Goal: Communication & Community: Answer question/provide support

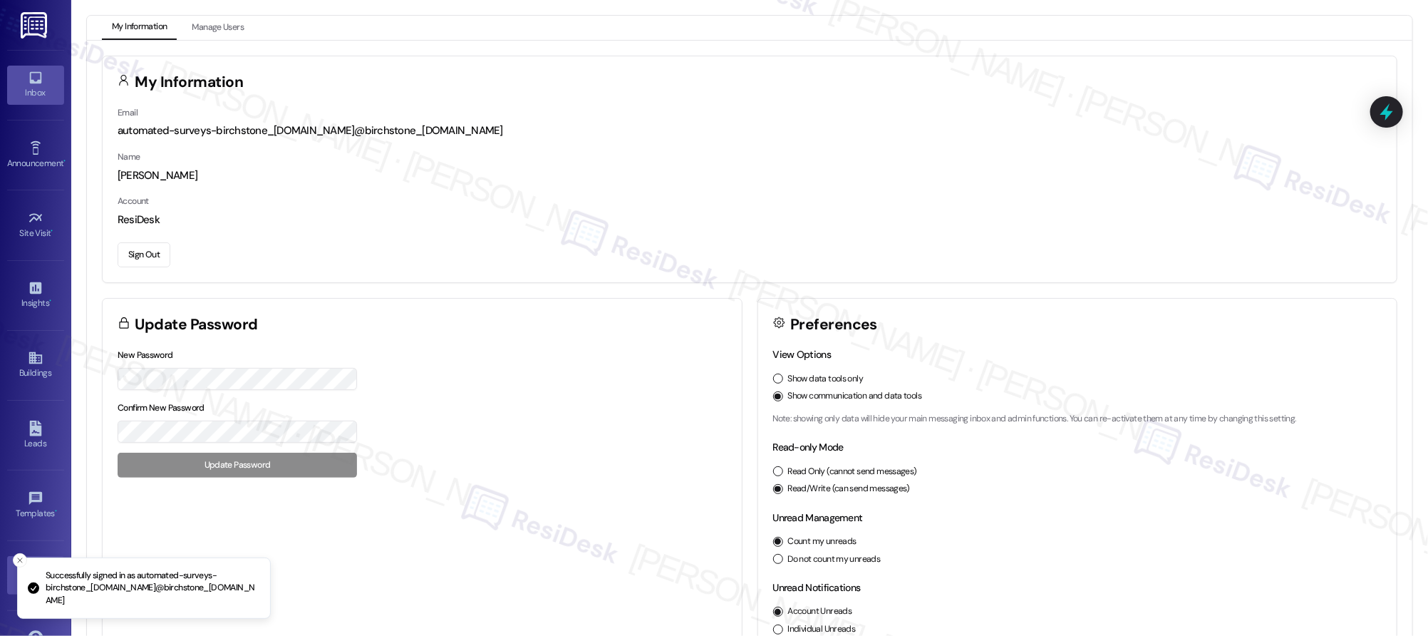
click at [56, 82] on link "Inbox" at bounding box center [35, 85] width 57 height 38
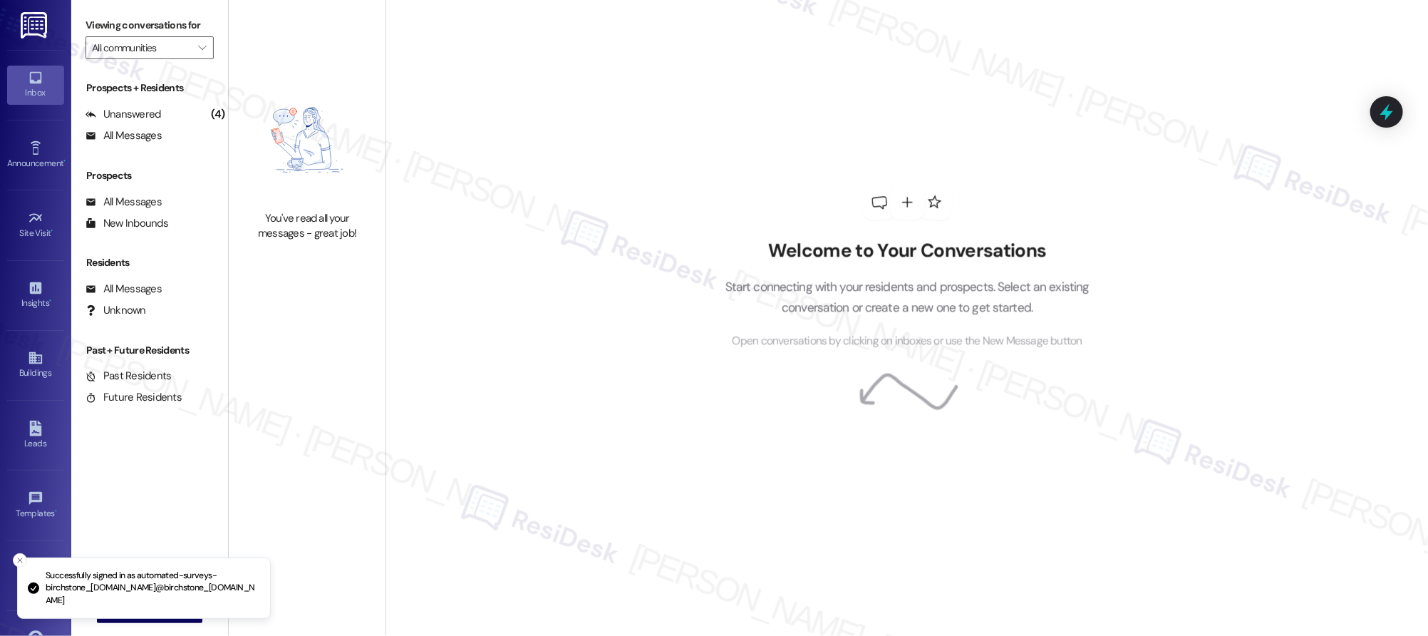
click at [56, 83] on link "Inbox" at bounding box center [35, 85] width 57 height 38
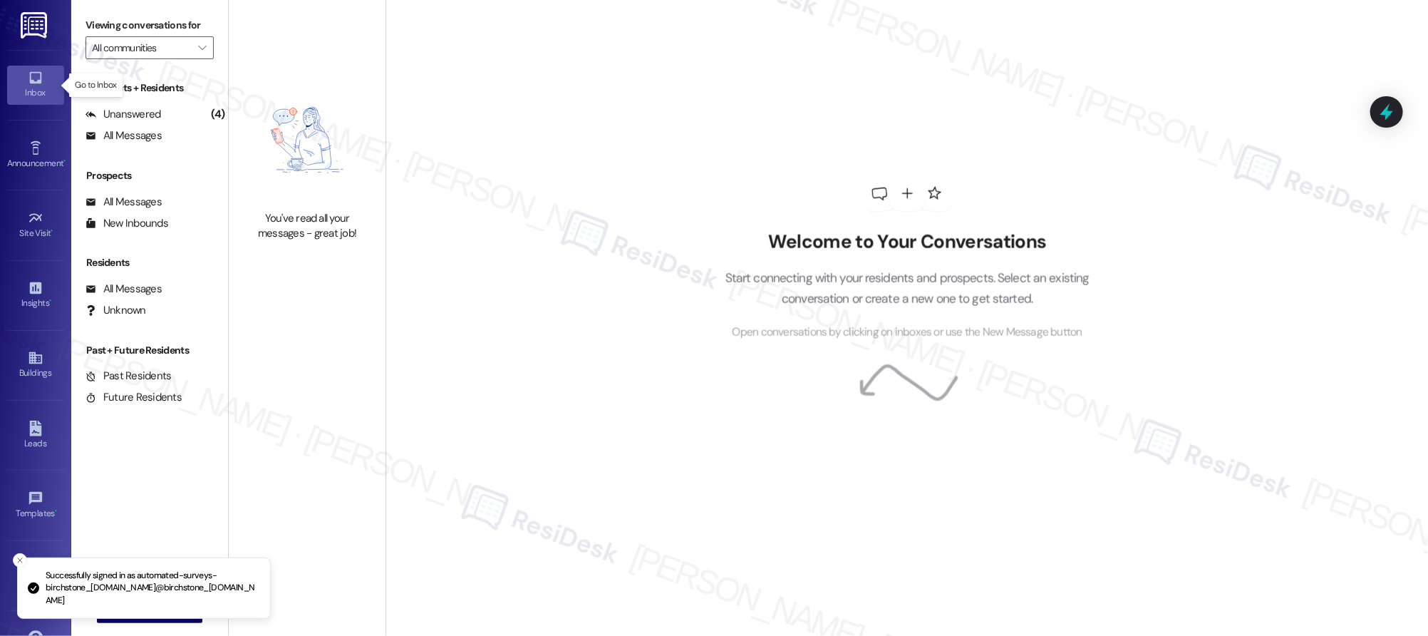
click at [56, 82] on link "Inbox" at bounding box center [35, 85] width 57 height 38
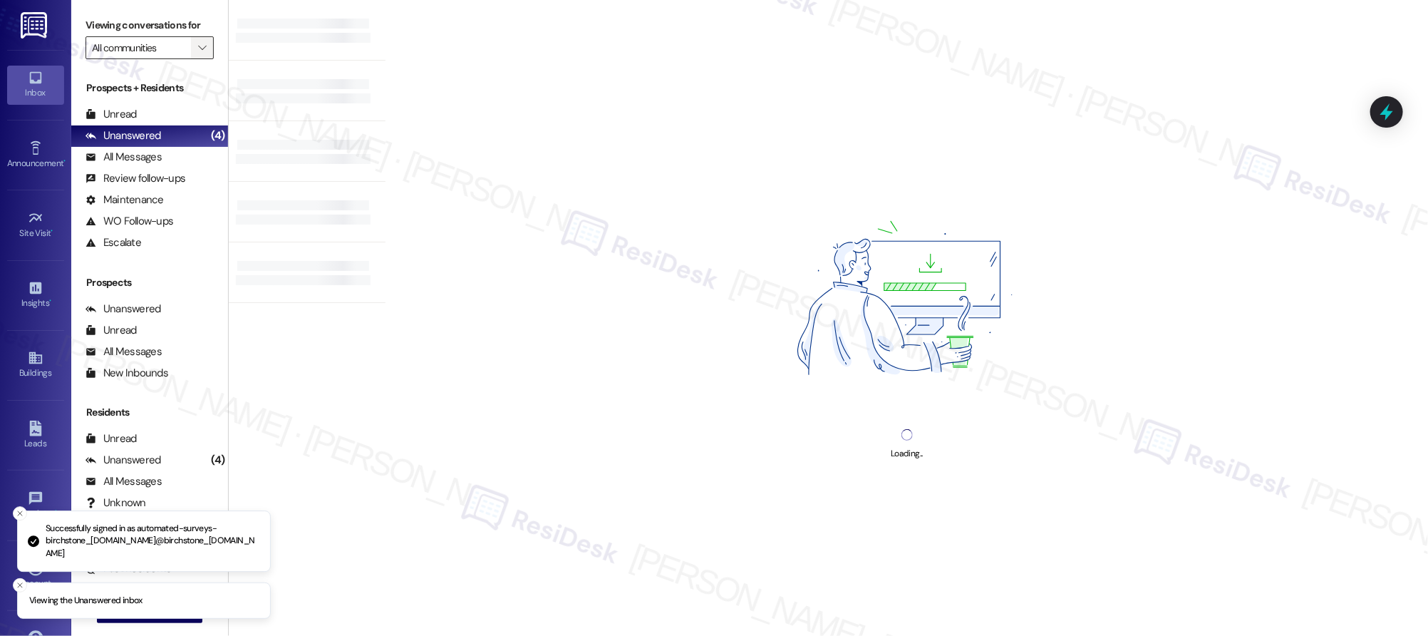
click at [198, 47] on button "" at bounding box center [202, 47] width 23 height 23
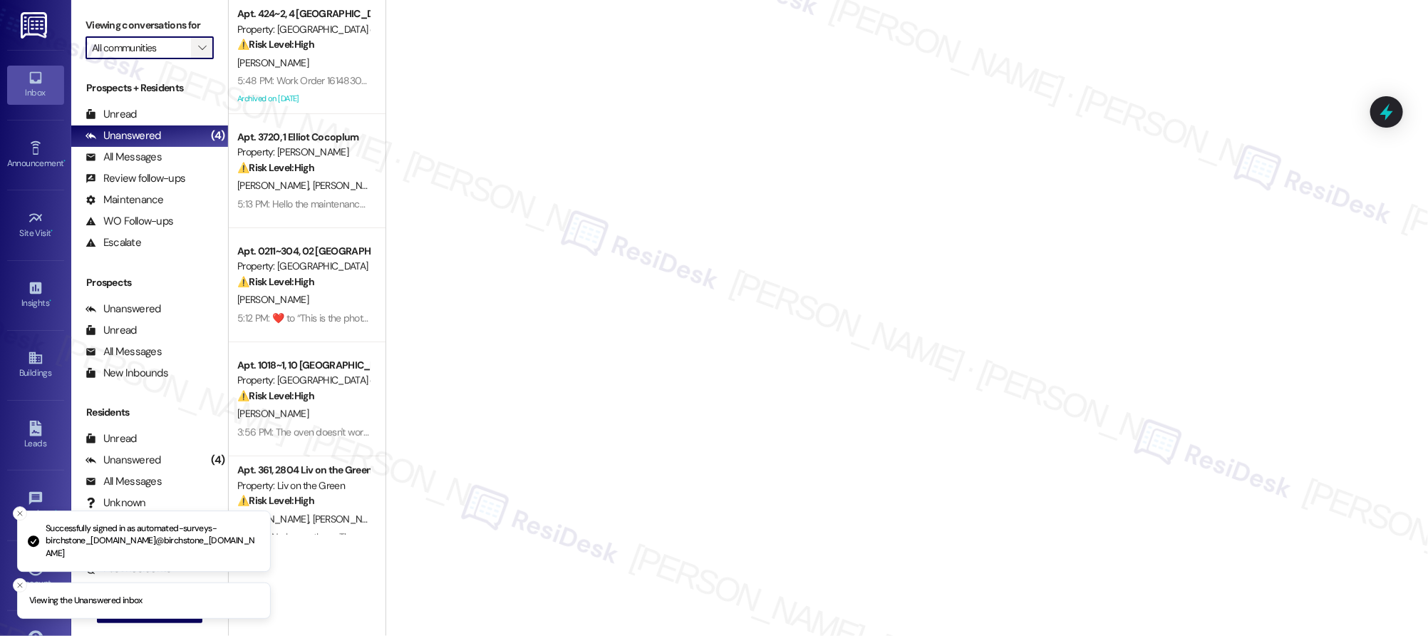
click at [195, 55] on span "" at bounding box center [202, 47] width 14 height 23
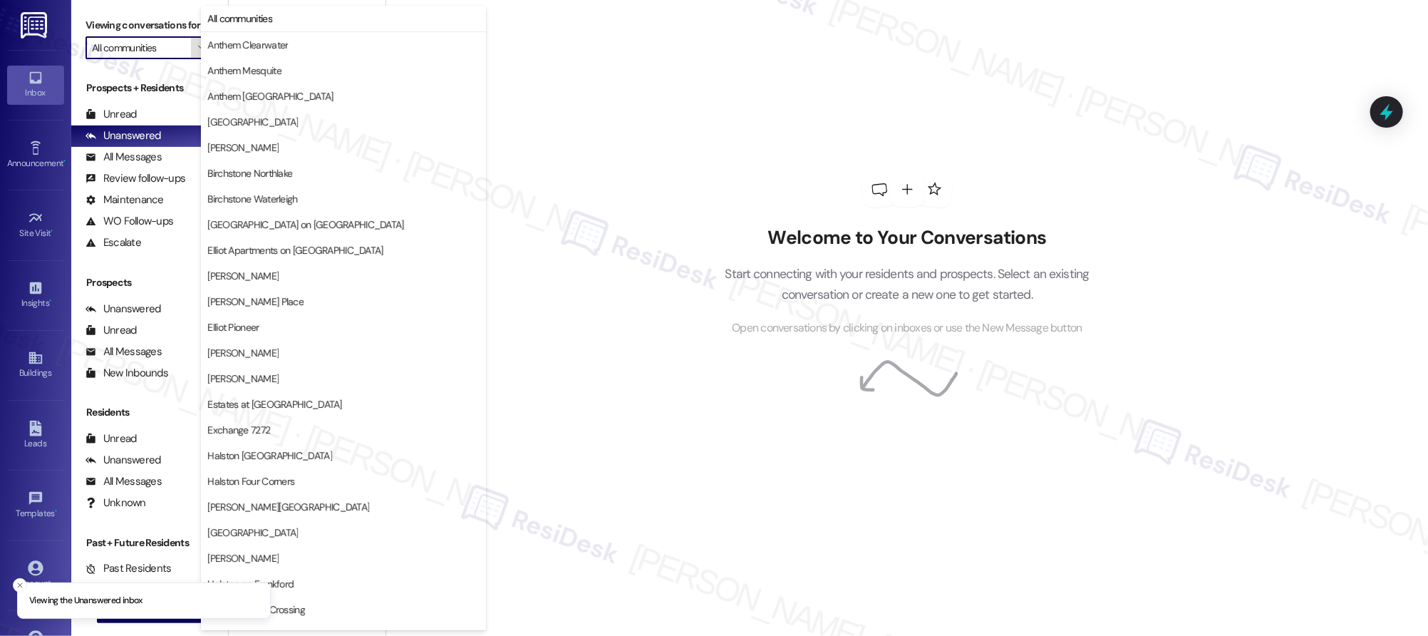
click at [198, 50] on icon "" at bounding box center [202, 47] width 8 height 11
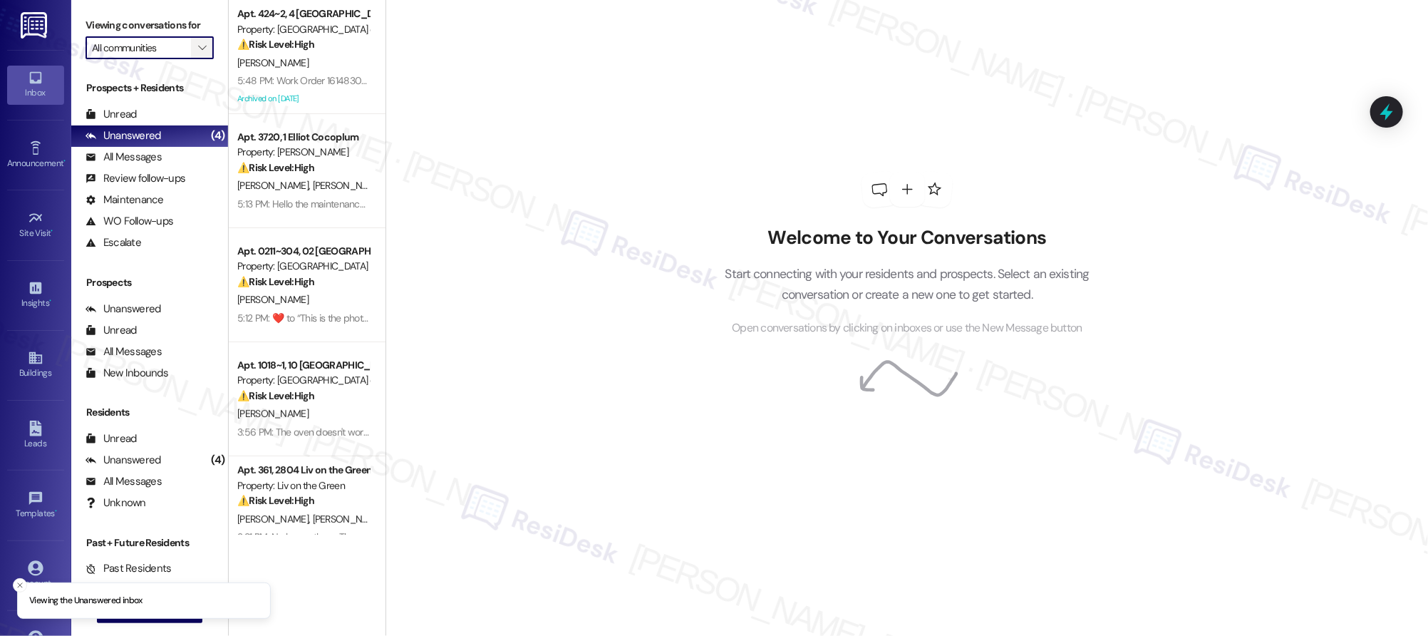
click at [198, 50] on icon "" at bounding box center [202, 47] width 8 height 11
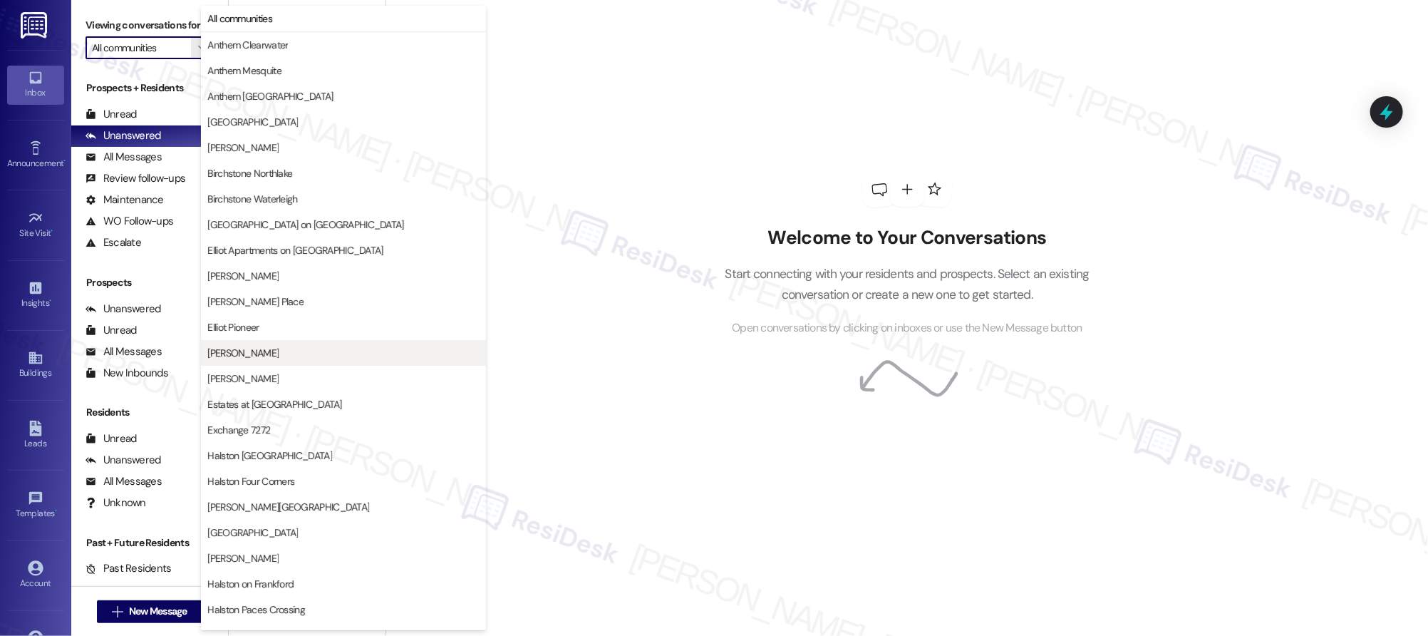
click at [291, 343] on button "[PERSON_NAME]" at bounding box center [343, 353] width 285 height 26
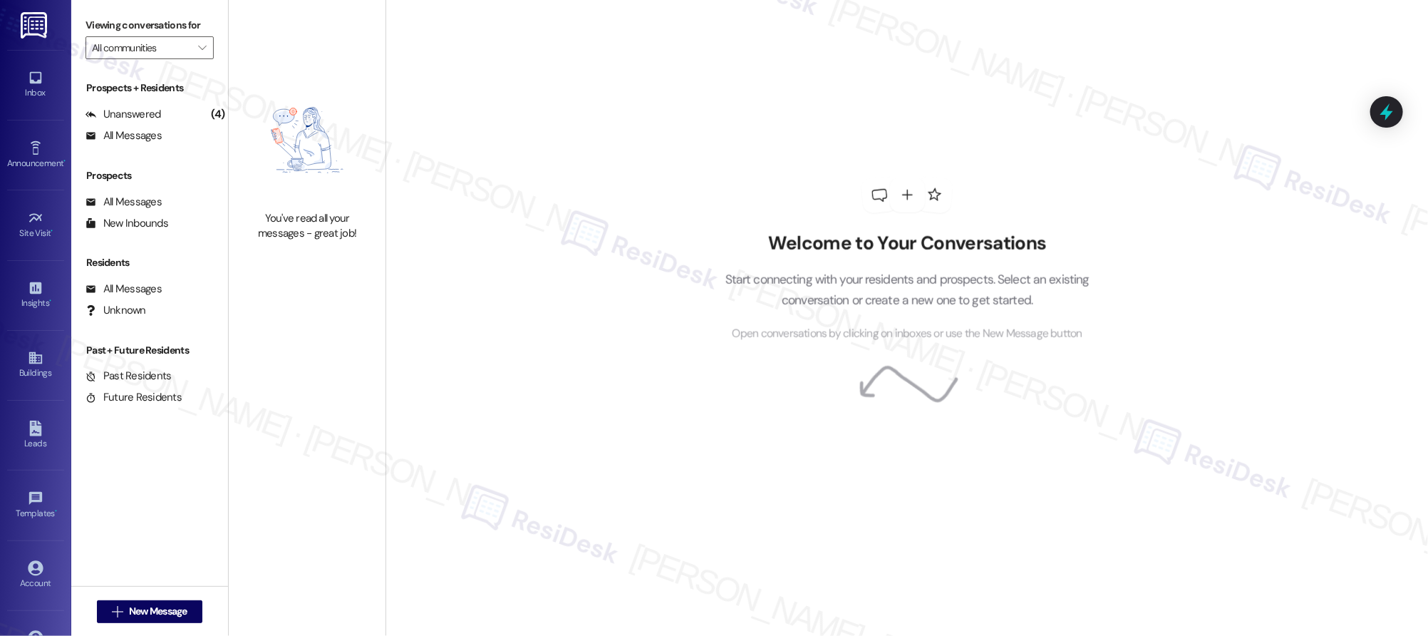
type input "[PERSON_NAME]"
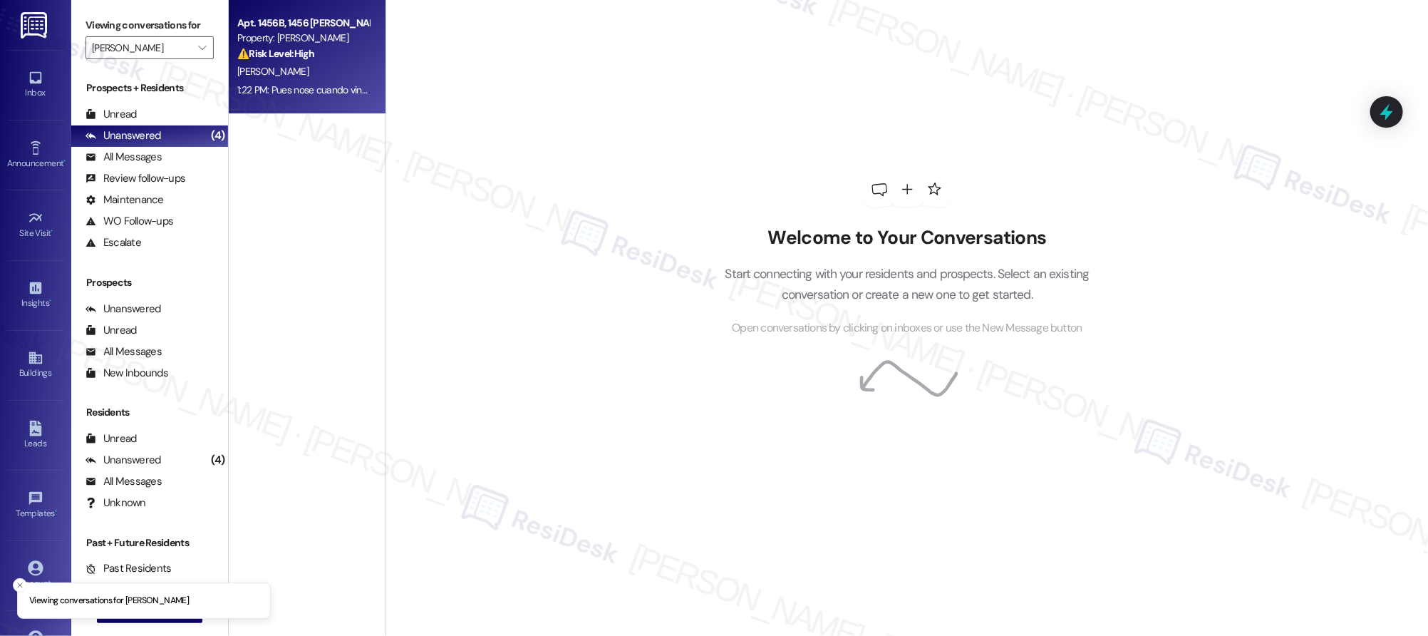
click at [339, 81] on div "1:22 PM: Pues nose cuando vinieron porque mi esposo desde el [PERSON_NAME] [PER…" at bounding box center [303, 90] width 135 height 18
click at [337, 81] on div "1:22 PM: Pues nose cuando vinieron porque mi esposo desde el [PERSON_NAME] [PER…" at bounding box center [303, 90] width 135 height 18
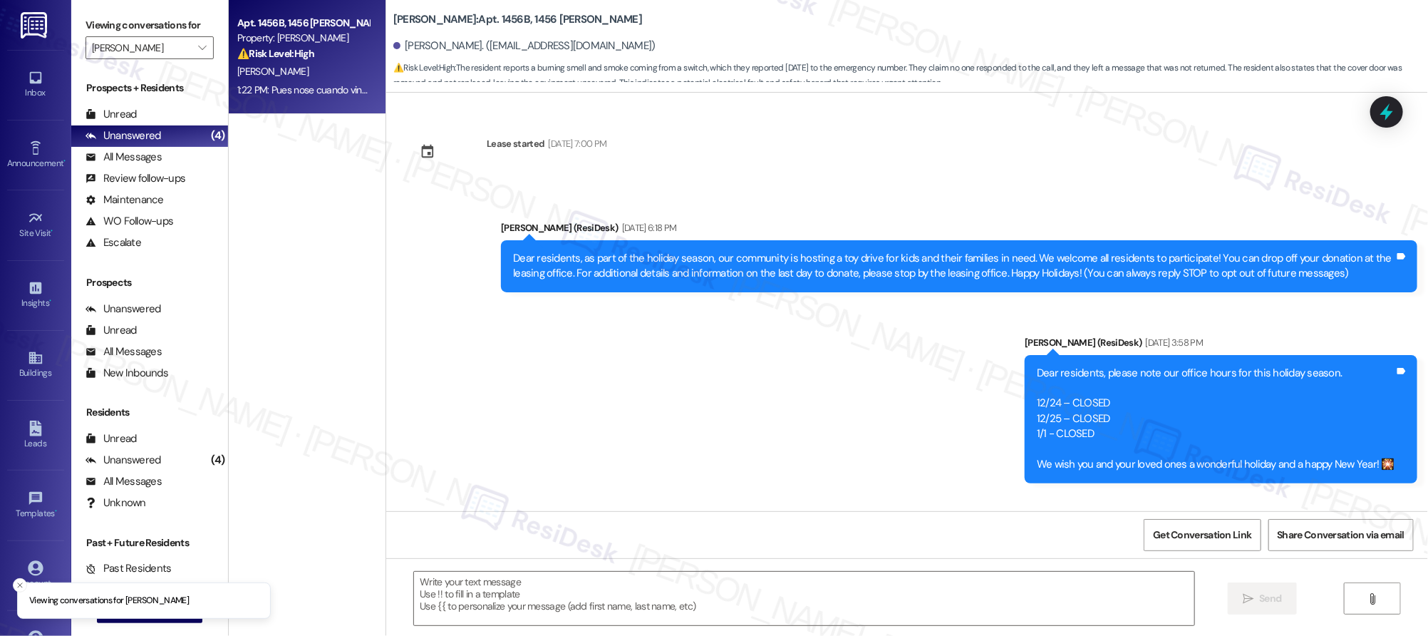
click at [337, 85] on div "1:22 PM: Pues nose cuando vinieron porque mi esposo desde el [PERSON_NAME] [PER…" at bounding box center [657, 89] width 840 height 13
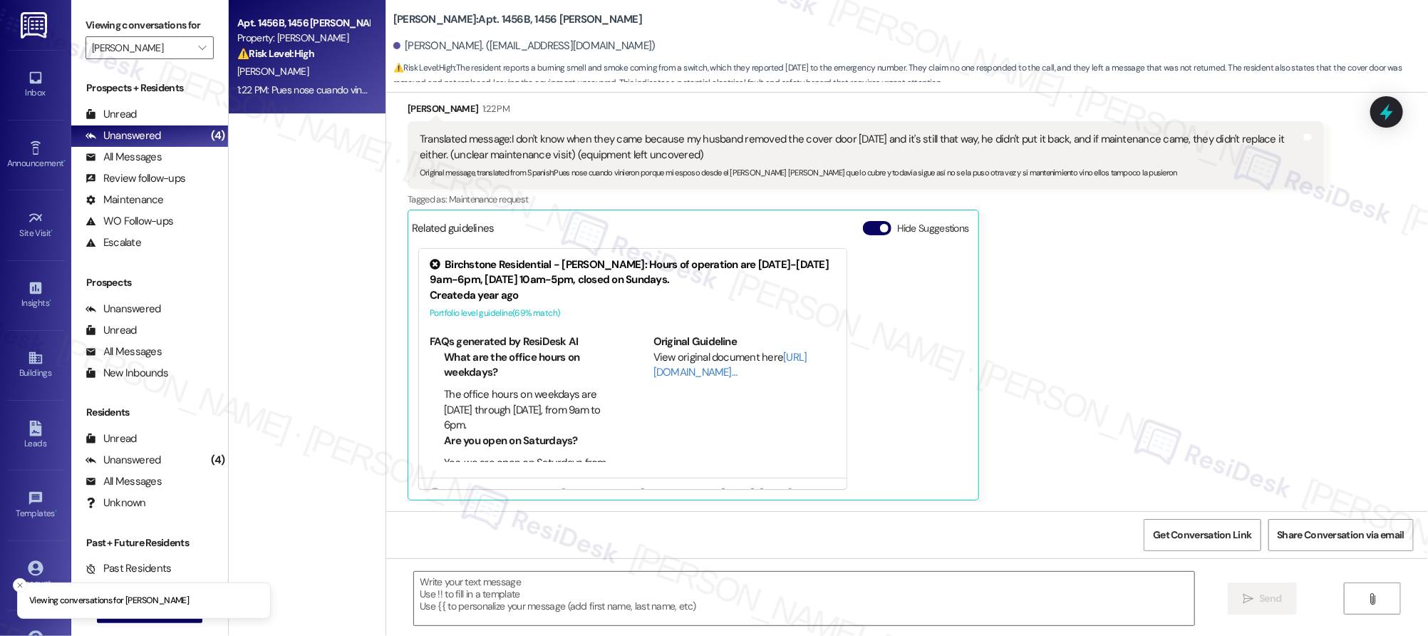
type textarea "Fetching suggested responses. Please feel free to read through the conversation…"
click at [338, 88] on div "1:22 PM: Pues nose cuando vinieron porque mi esposo desde el [PERSON_NAME] [PER…" at bounding box center [657, 89] width 840 height 13
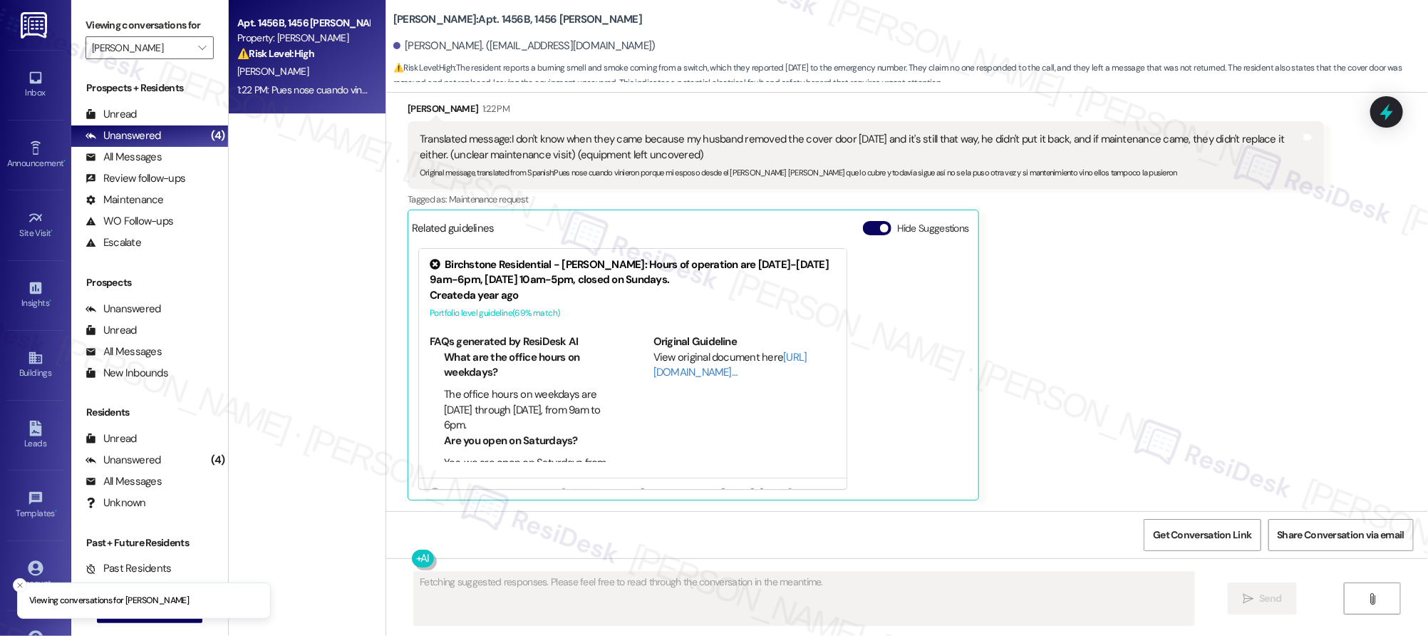
click at [339, 90] on div "1:22 PM: Pues nose cuando vinieron porque mi esposo desde el [PERSON_NAME] [PER…" at bounding box center [657, 89] width 840 height 13
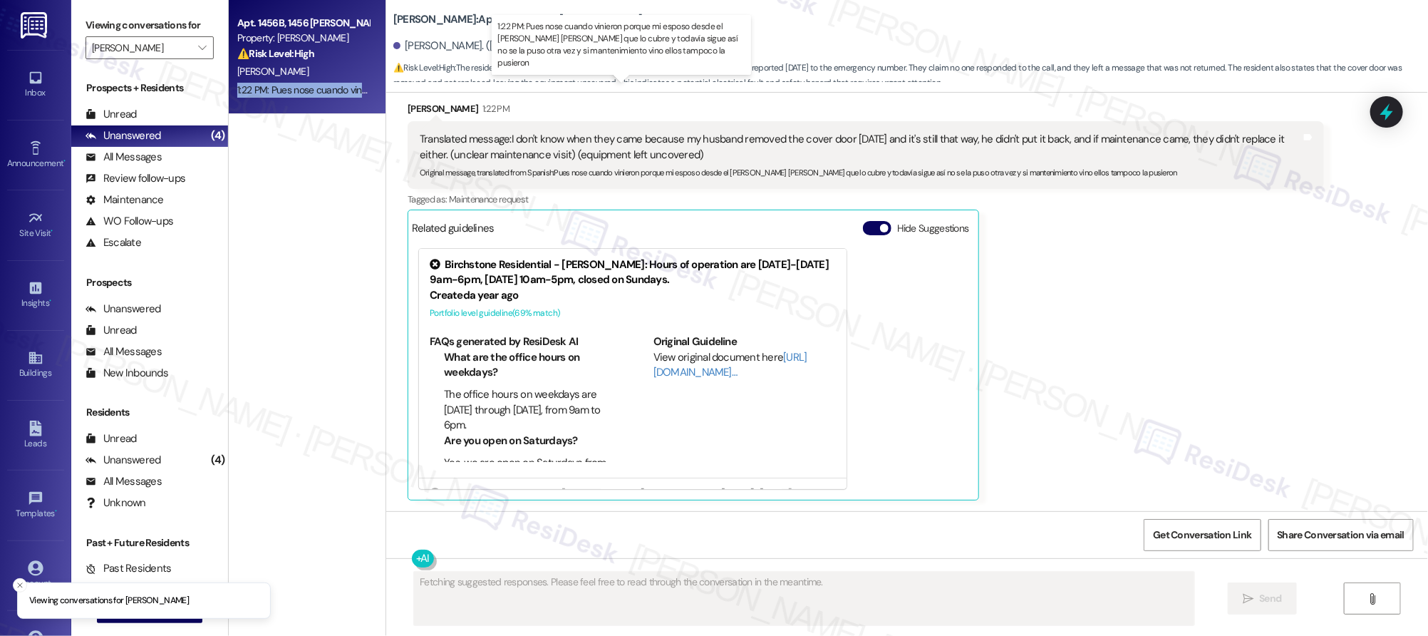
click at [339, 88] on div "1:22 PM: Pues nose cuando vinieron porque mi esposo desde el [PERSON_NAME] [PER…" at bounding box center [657, 89] width 840 height 13
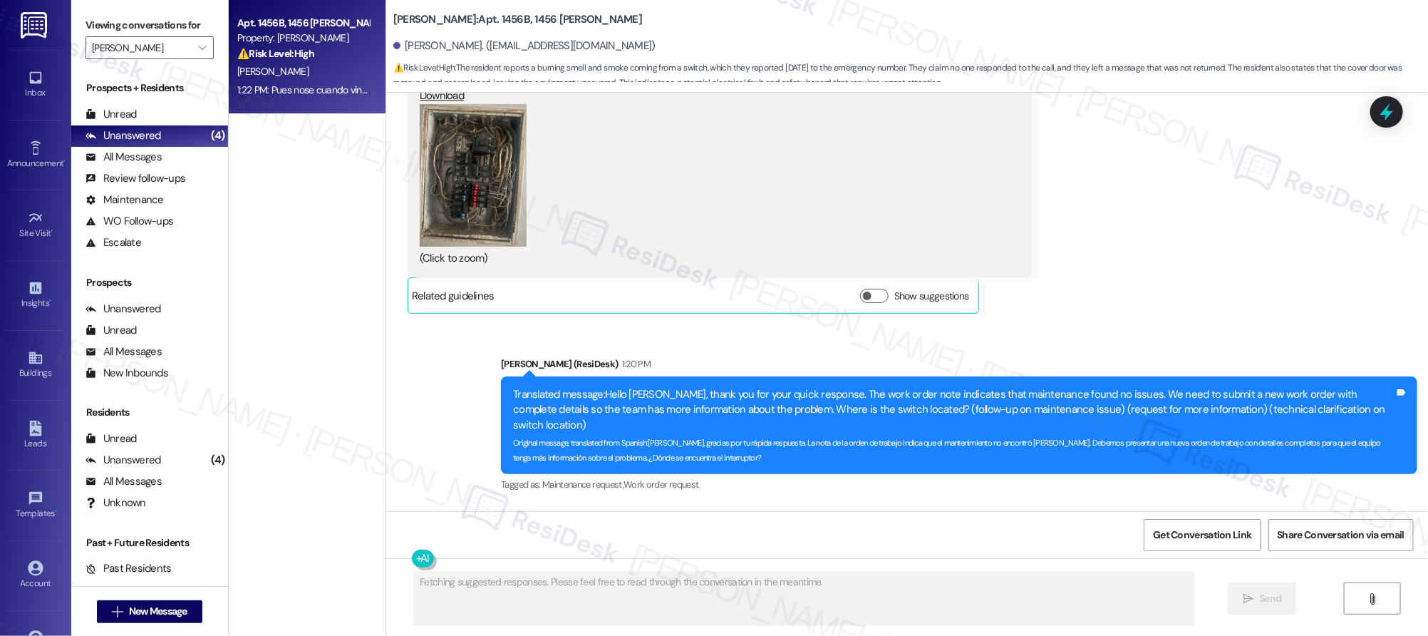
scroll to position [9538, 0]
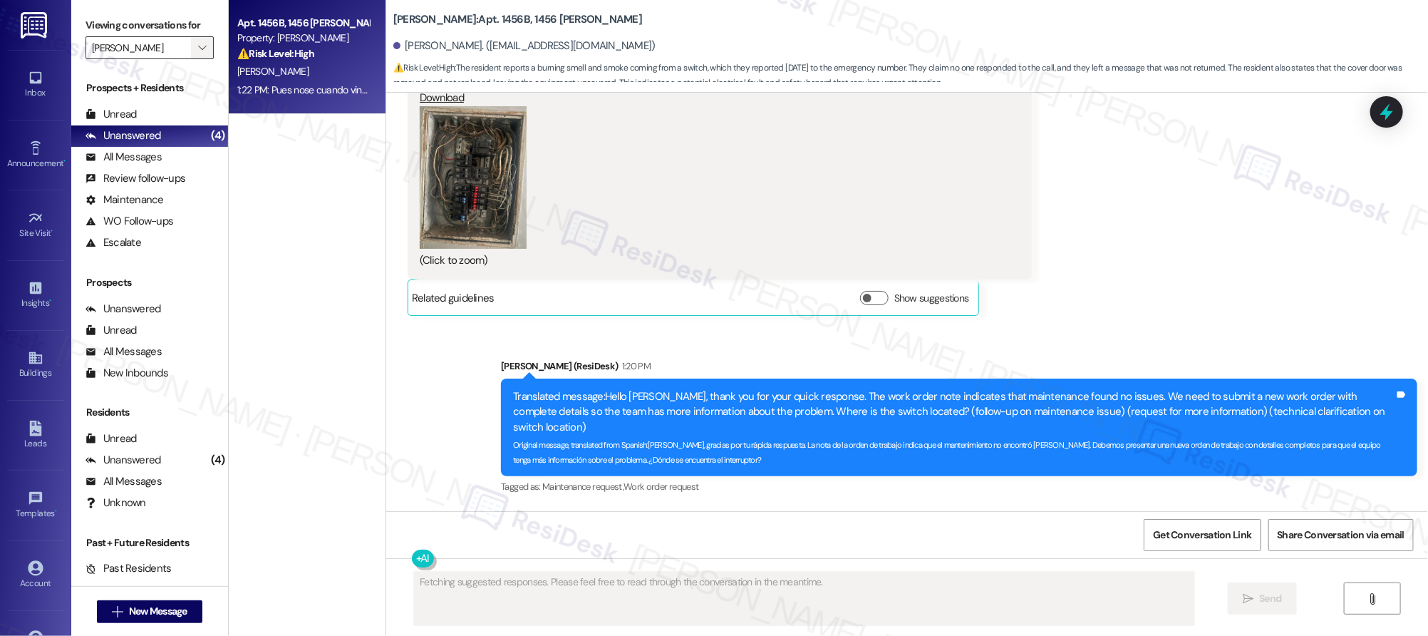
click at [198, 53] on icon "" at bounding box center [202, 47] width 8 height 11
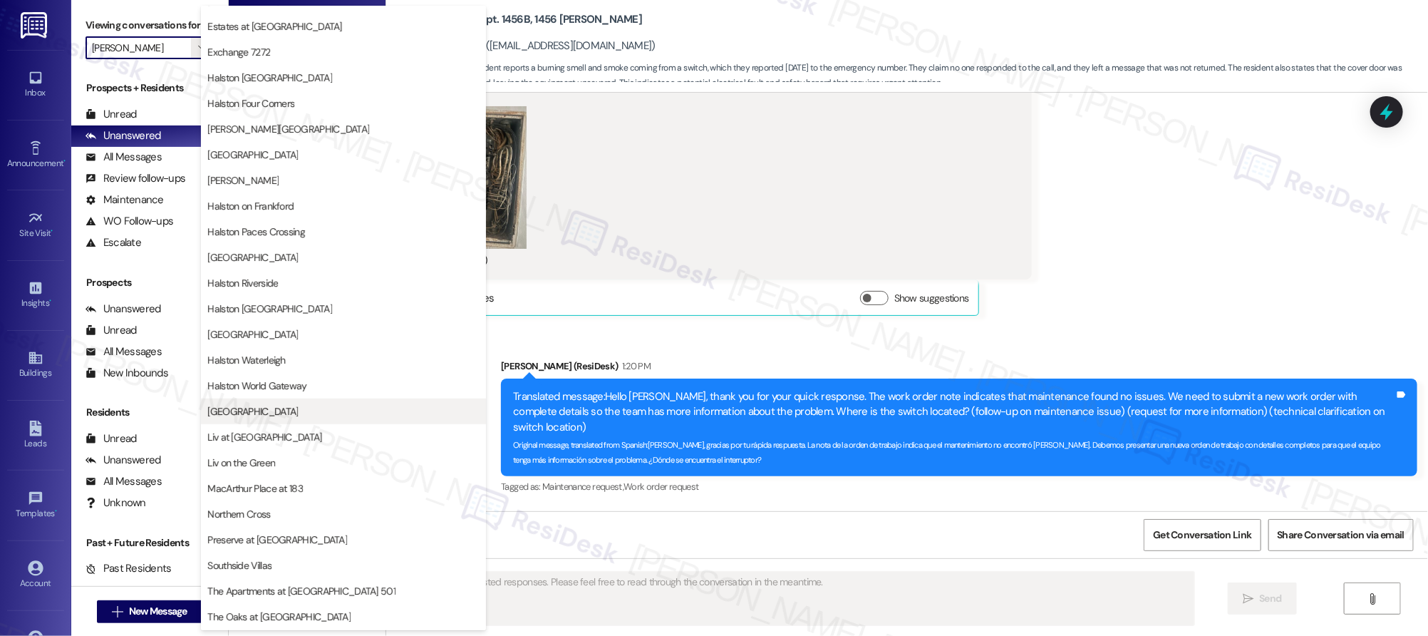
scroll to position [402, 0]
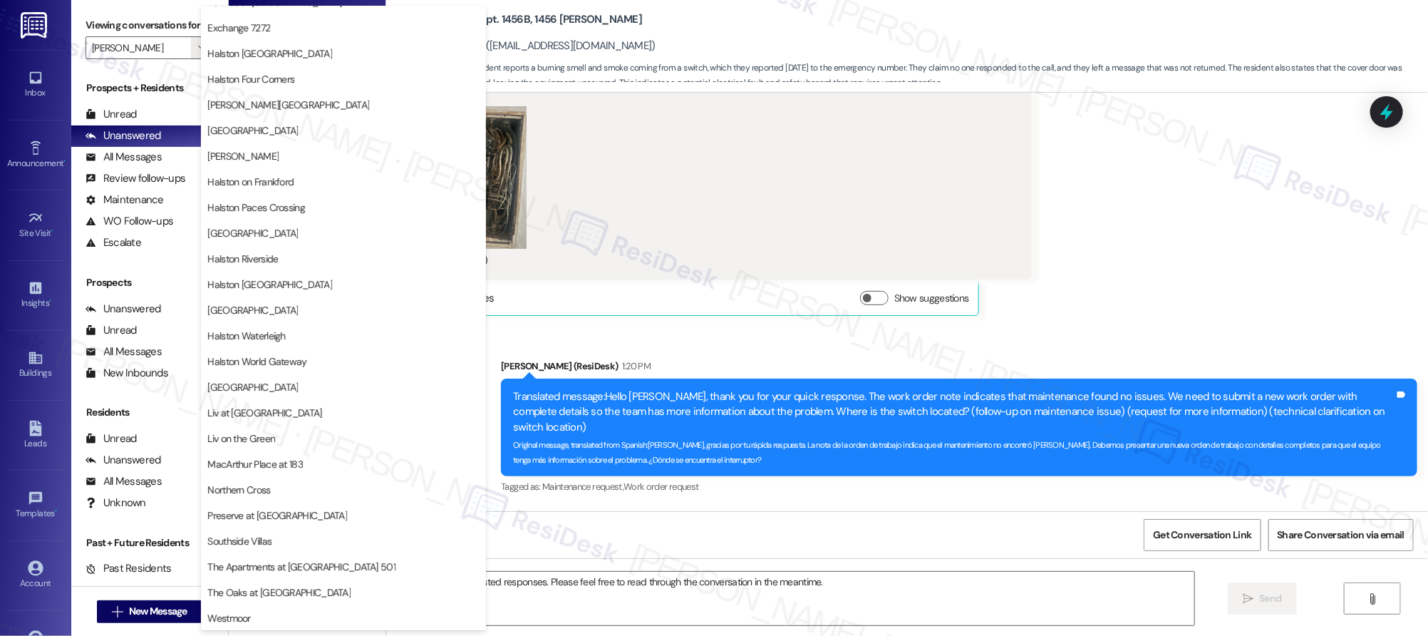
drag, startPoint x: 775, startPoint y: 356, endPoint x: 795, endPoint y: 364, distance: 22.4
click at [774, 356] on div "Sent via SMS [PERSON_NAME] (ResiDesk) 1:20 PM Translated message: Hello [PERSON…" at bounding box center [907, 416] width 1042 height 181
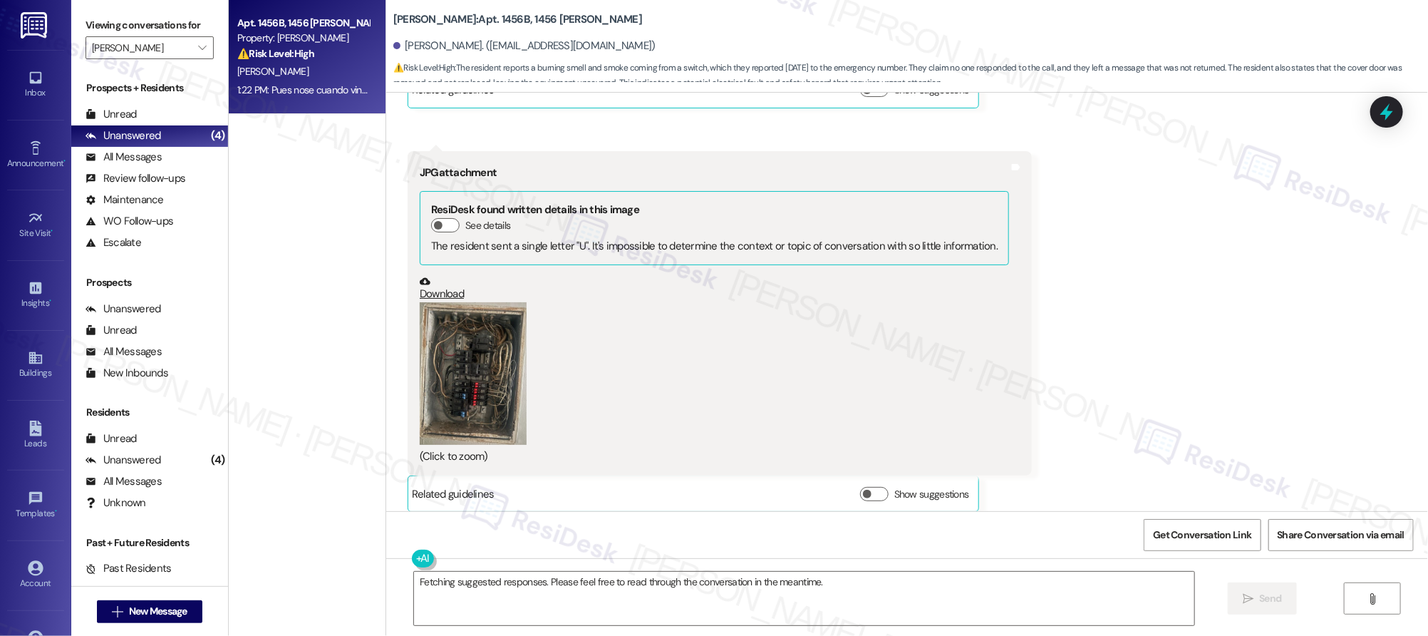
scroll to position [9340, 0]
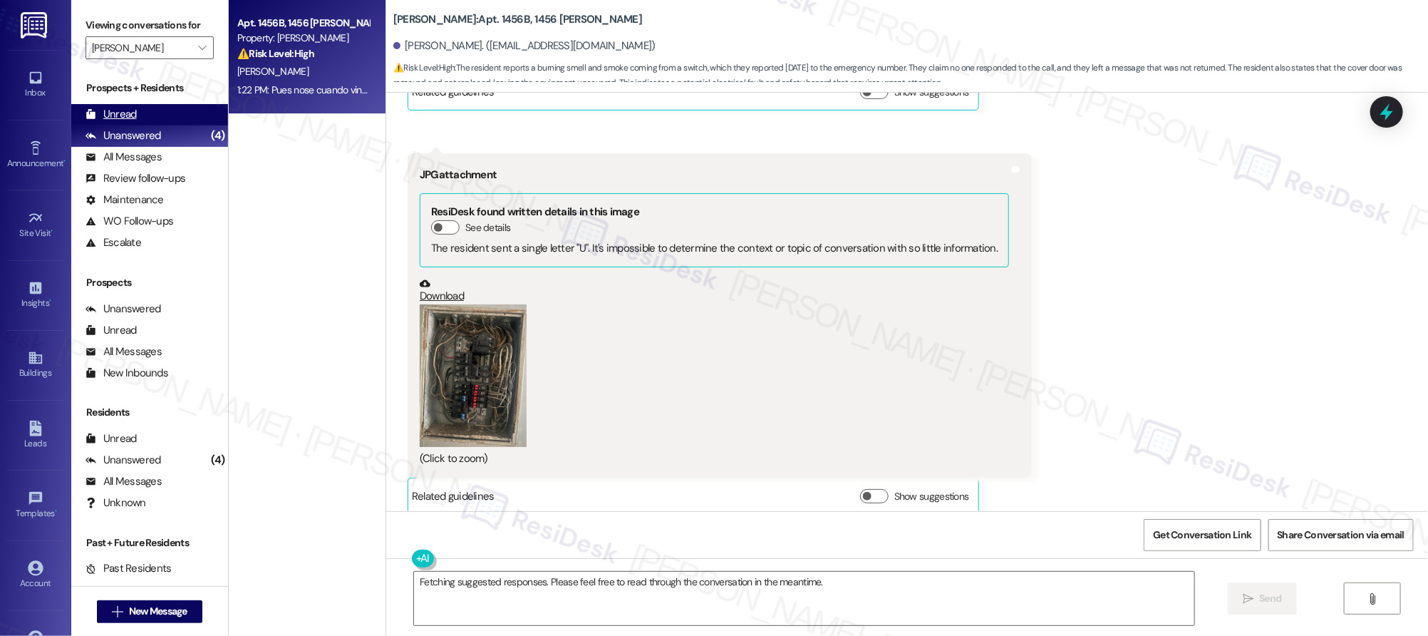
click at [105, 114] on div "Unread" at bounding box center [111, 114] width 51 height 15
click at [107, 114] on div "Unread" at bounding box center [111, 114] width 51 height 15
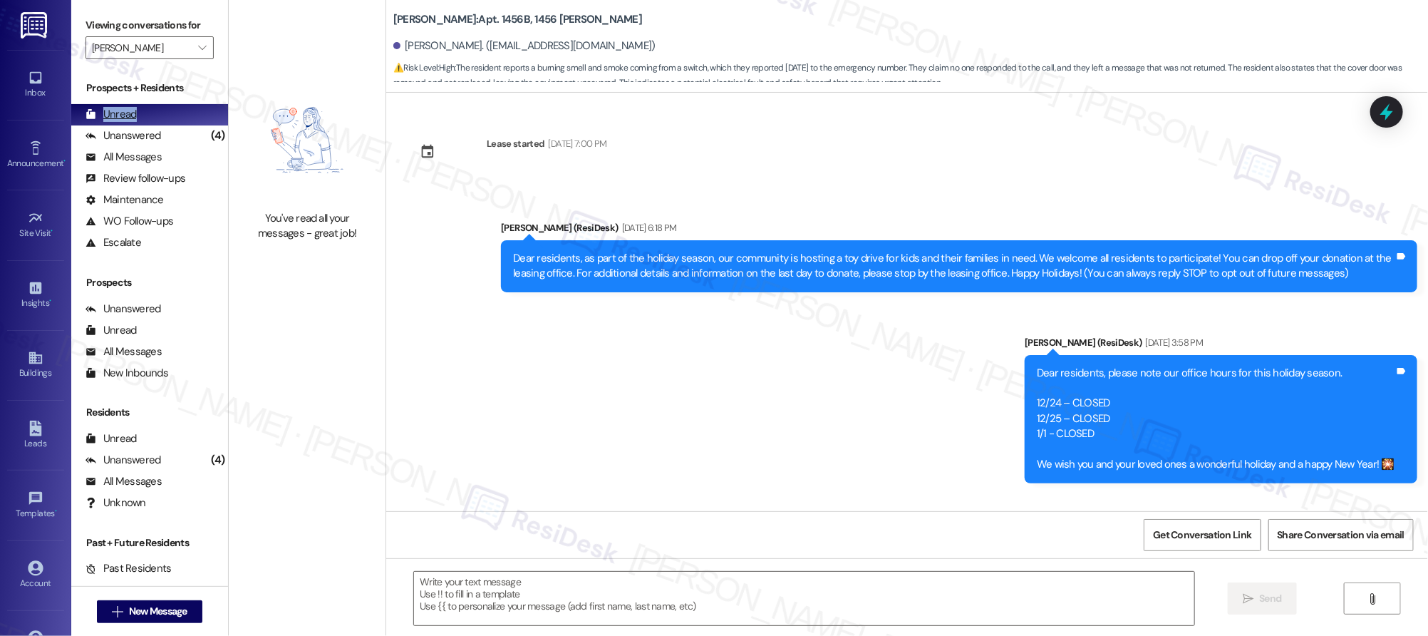
scroll to position [9976, 0]
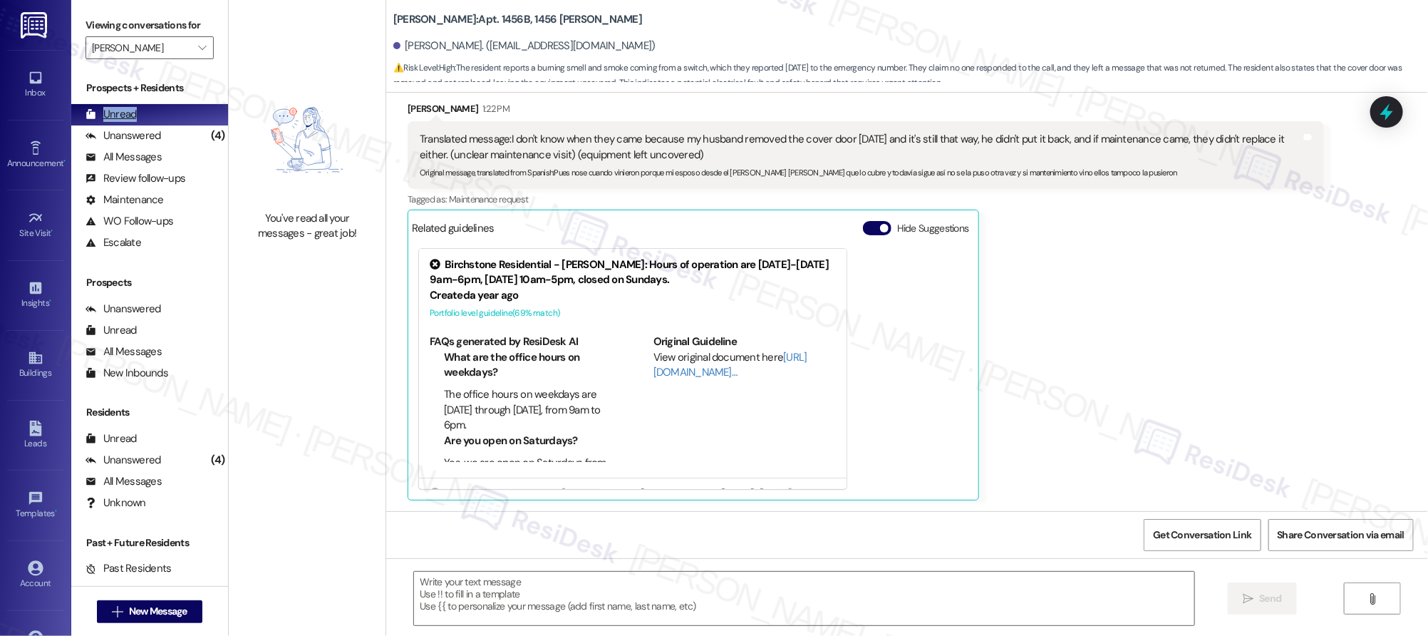
type textarea "Fetching suggested responses. Please feel free to read through the conversation…"
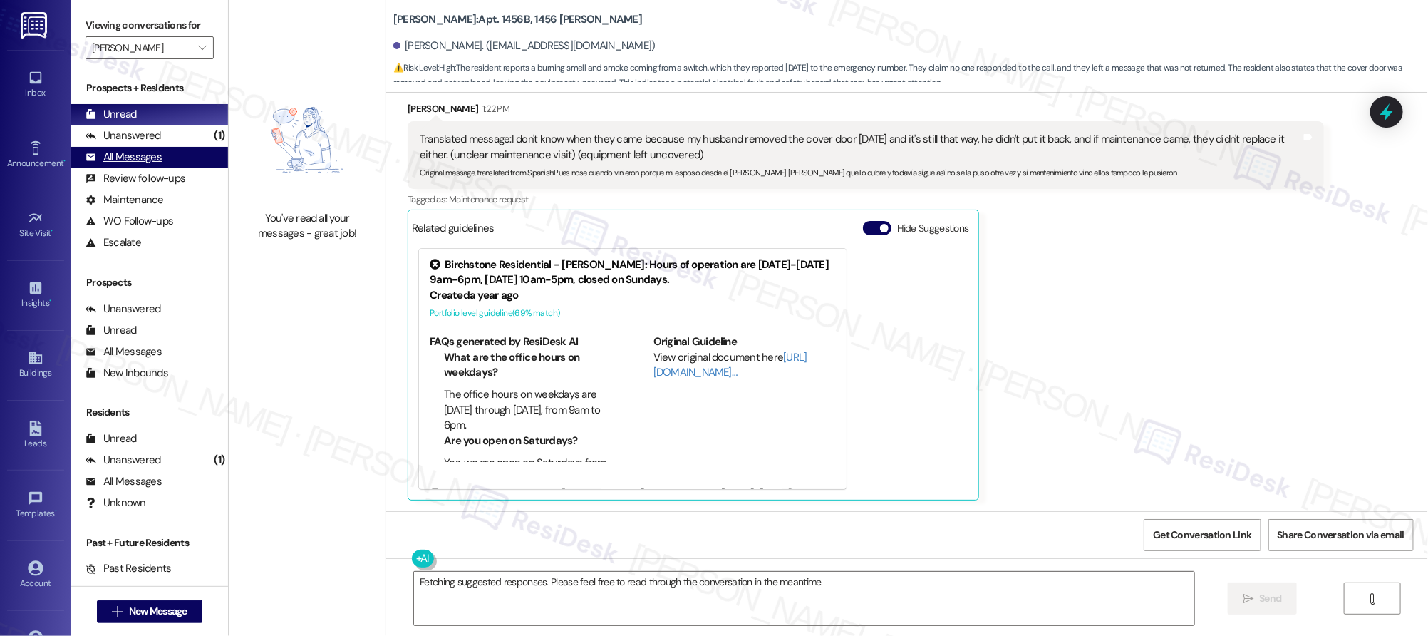
click at [161, 148] on div "All Messages (undefined)" at bounding box center [149, 157] width 157 height 21
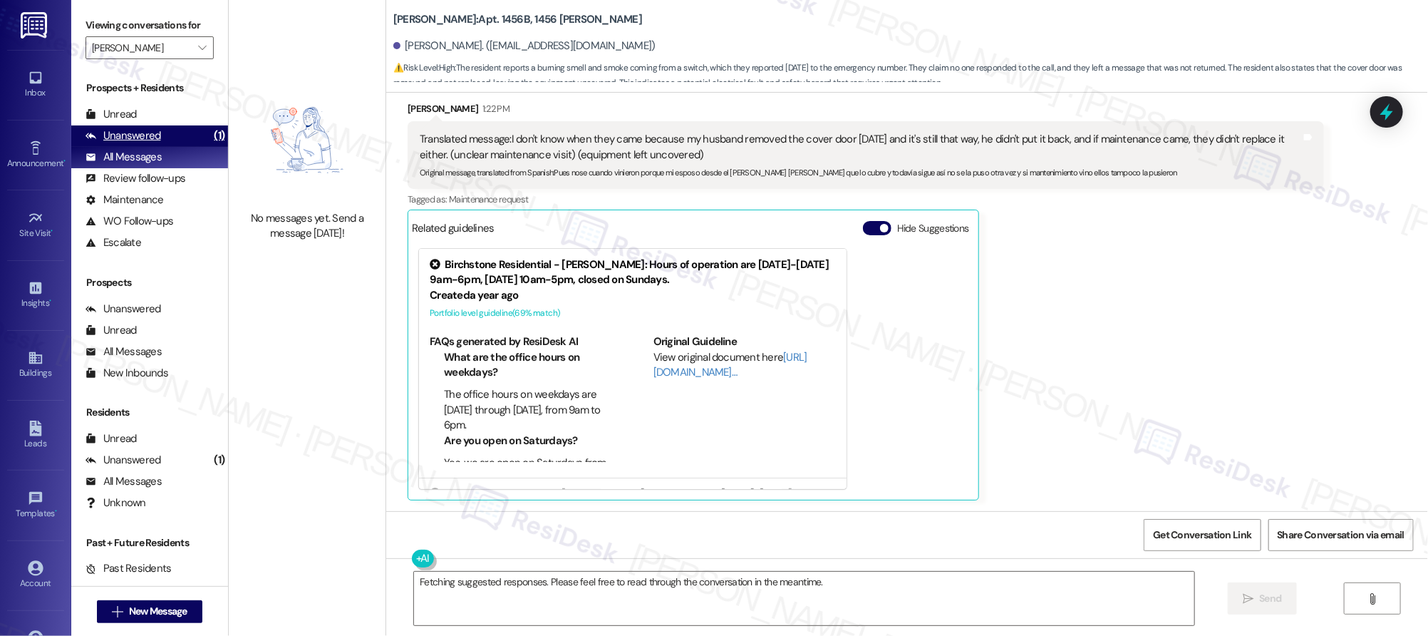
click at [169, 138] on div "Unanswered (1)" at bounding box center [149, 135] width 157 height 21
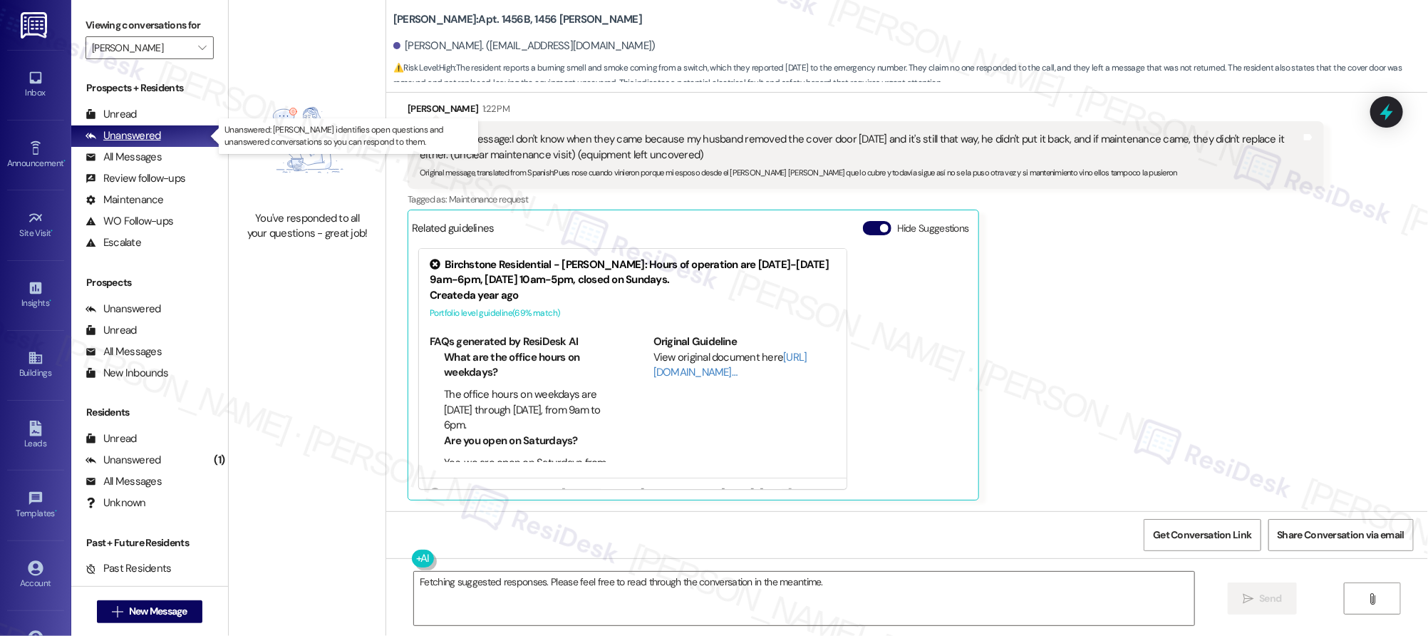
click at [169, 138] on div "Unanswered (1)" at bounding box center [149, 135] width 157 height 21
click at [168, 138] on div "Unanswered (1)" at bounding box center [149, 135] width 157 height 21
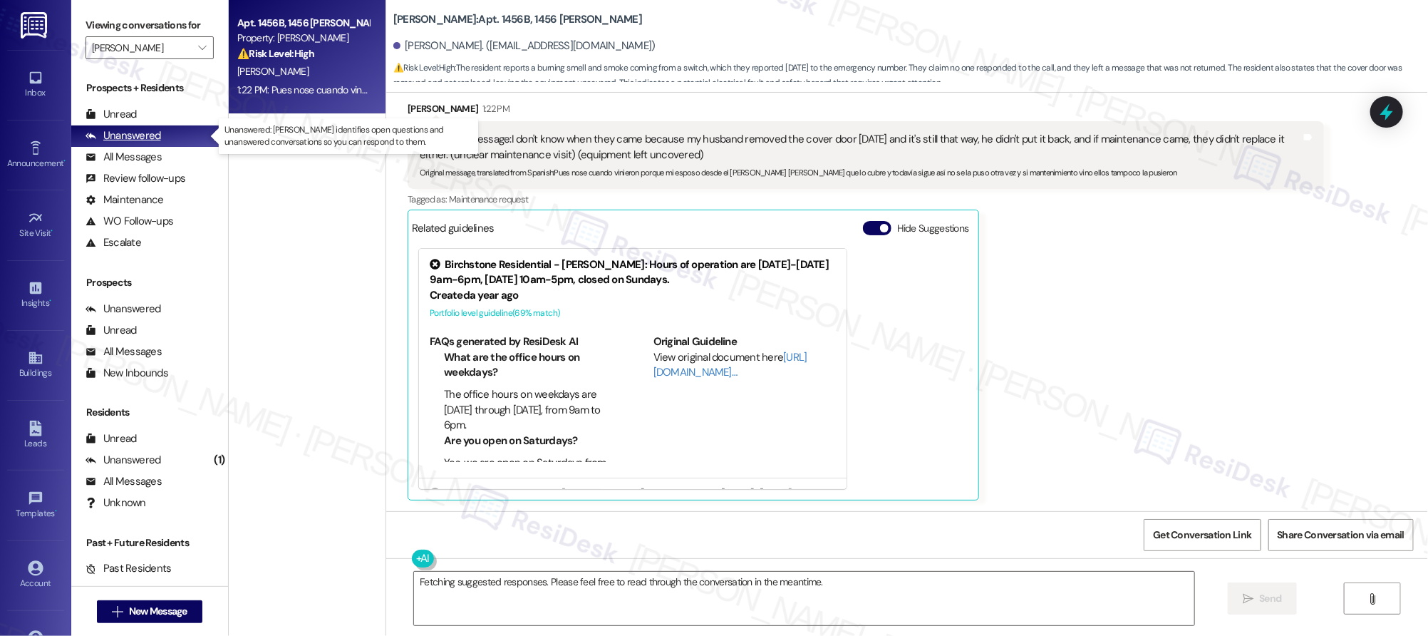
click at [167, 140] on div "Unanswered (1)" at bounding box center [149, 135] width 157 height 21
click at [167, 141] on div "Unanswered (1)" at bounding box center [149, 135] width 157 height 21
click at [168, 143] on div "Unanswered (1)" at bounding box center [149, 135] width 157 height 21
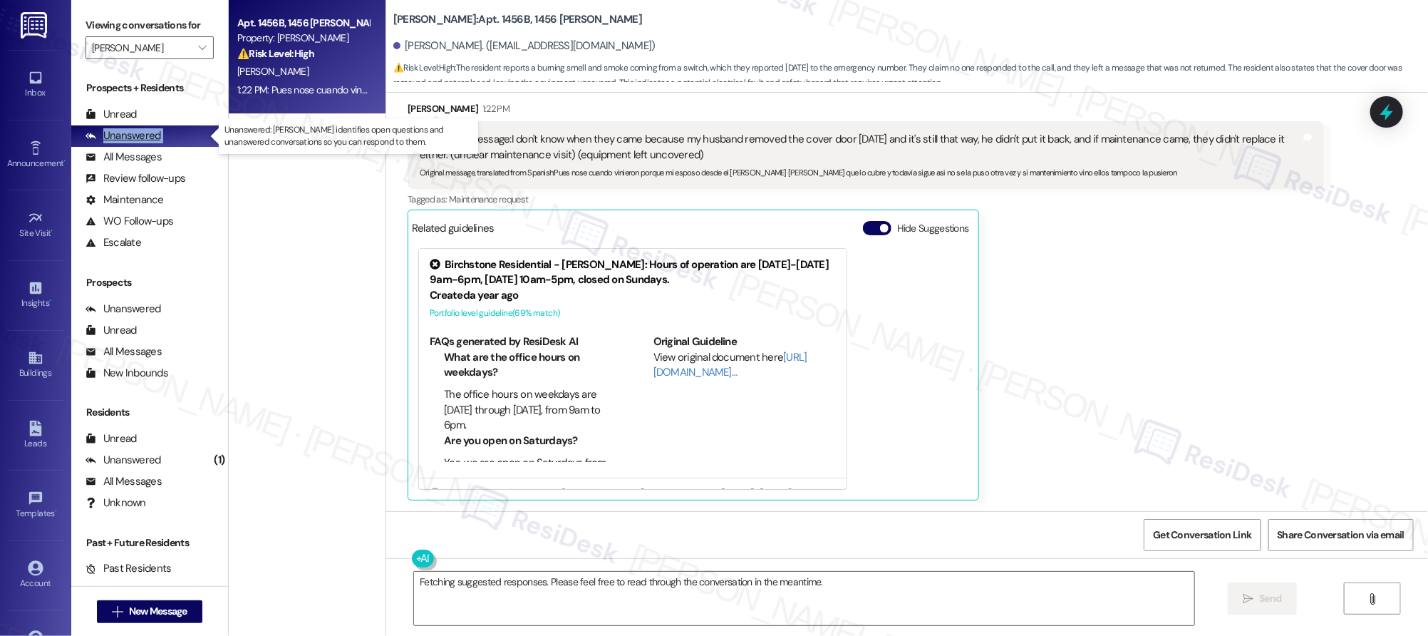
click at [168, 143] on div "Unanswered (1)" at bounding box center [149, 135] width 157 height 21
click at [195, 58] on span "" at bounding box center [202, 47] width 14 height 23
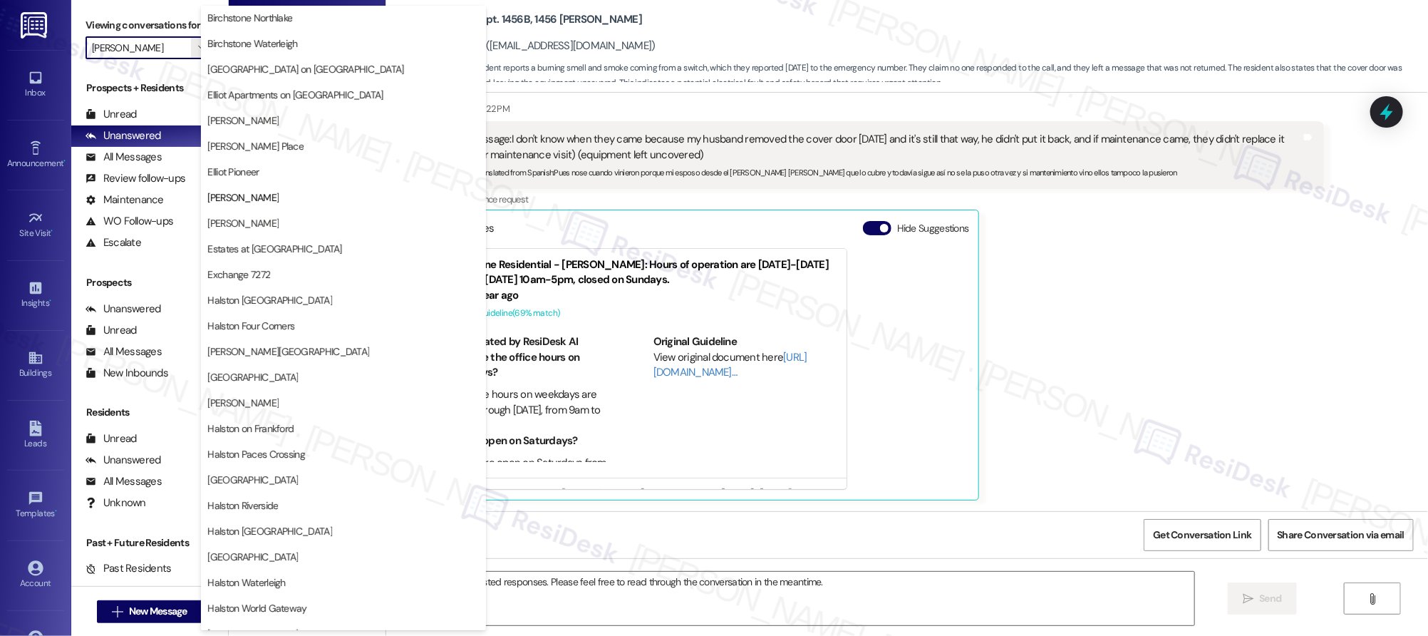
scroll to position [175, 0]
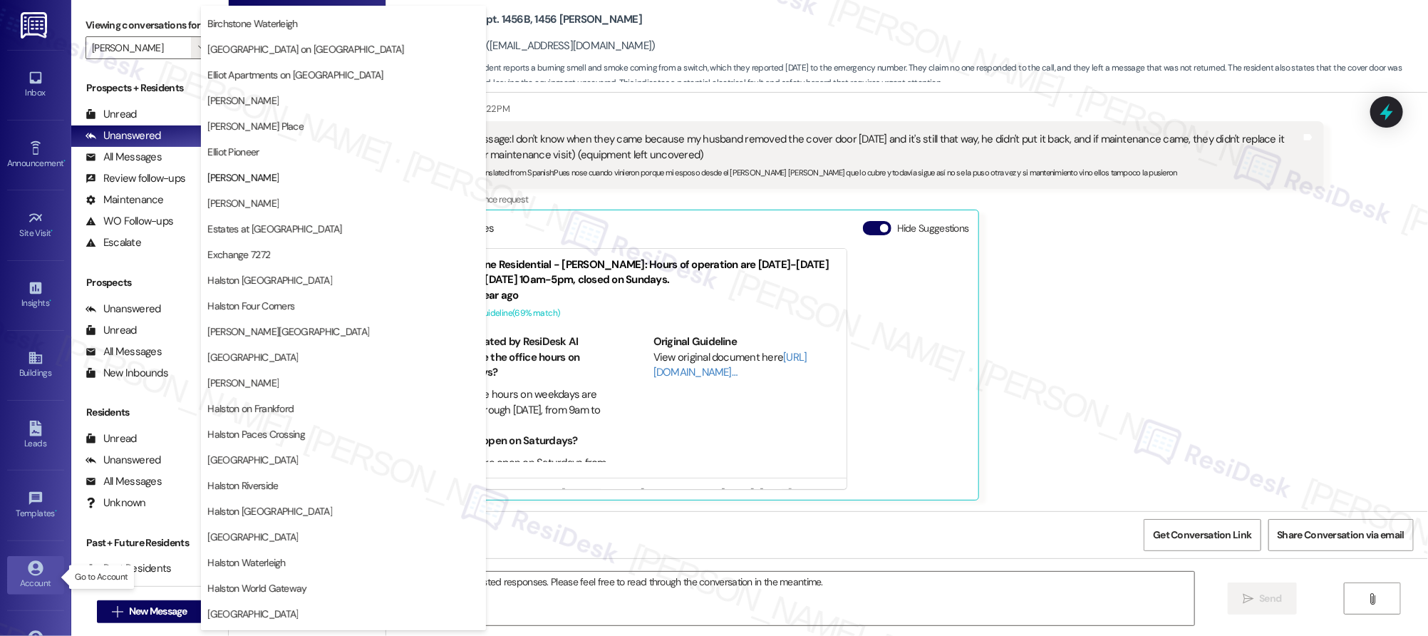
click at [38, 583] on div "Account" at bounding box center [35, 583] width 71 height 14
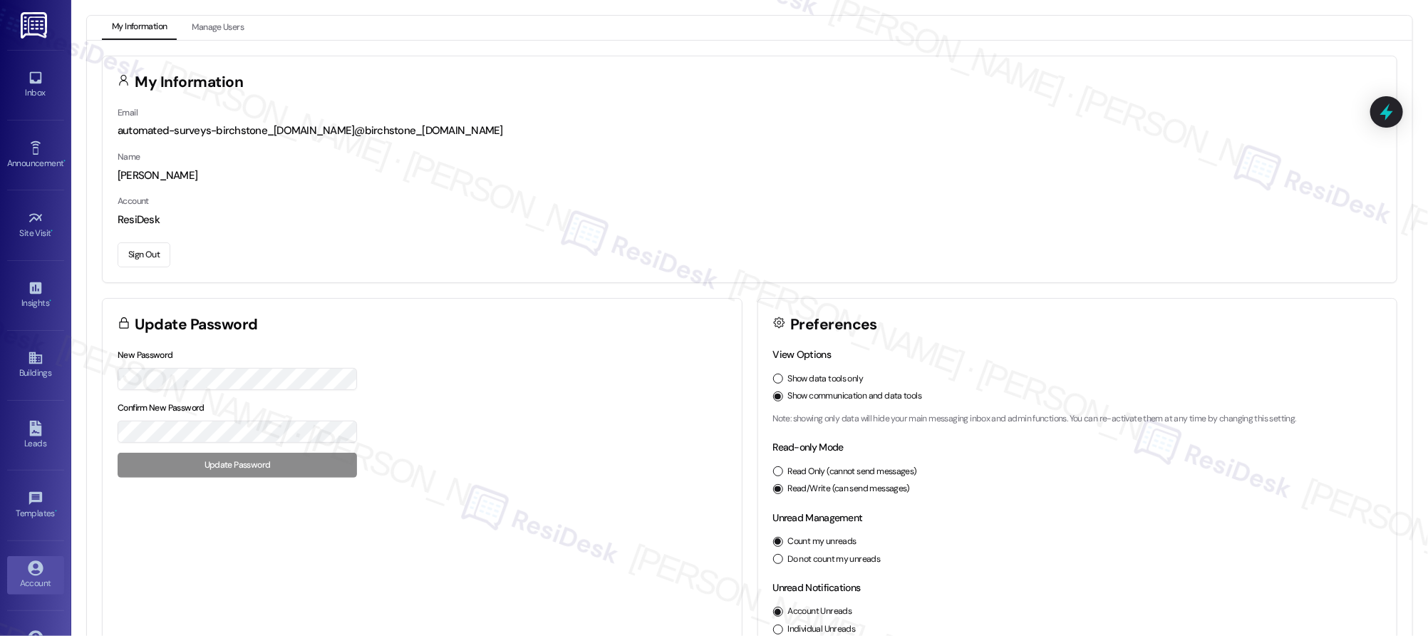
click at [138, 266] on button "Sign Out" at bounding box center [144, 254] width 53 height 25
click at [140, 263] on button "Sign Out" at bounding box center [144, 254] width 53 height 25
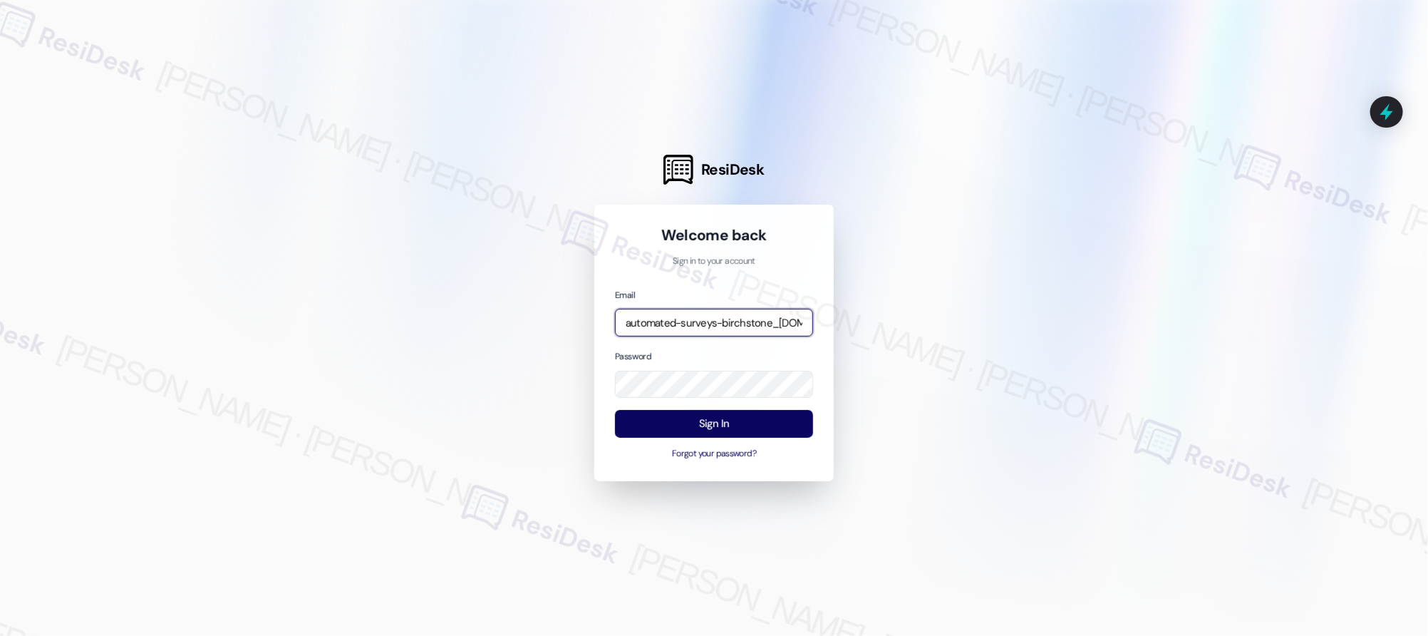
click at [649, 324] on input "automated-surveys-birchstone_[DOMAIN_NAME]@birchstone_[DOMAIN_NAME]" at bounding box center [714, 323] width 198 height 28
click at [750, 319] on input "automated-surveys-birchstone_[DOMAIN_NAME]@birchstone_[DOMAIN_NAME]" at bounding box center [714, 323] width 198 height 28
type input "automated-surveys-affinity_[DOMAIN_NAME]@affinity_[DOMAIN_NAME]"
click at [775, 399] on div "Email automated-surveys-affinity_[DOMAIN_NAME]@affinity_[DOMAIN_NAME] Password …" at bounding box center [714, 373] width 198 height 173
click at [763, 434] on button "Sign In" at bounding box center [714, 424] width 198 height 28
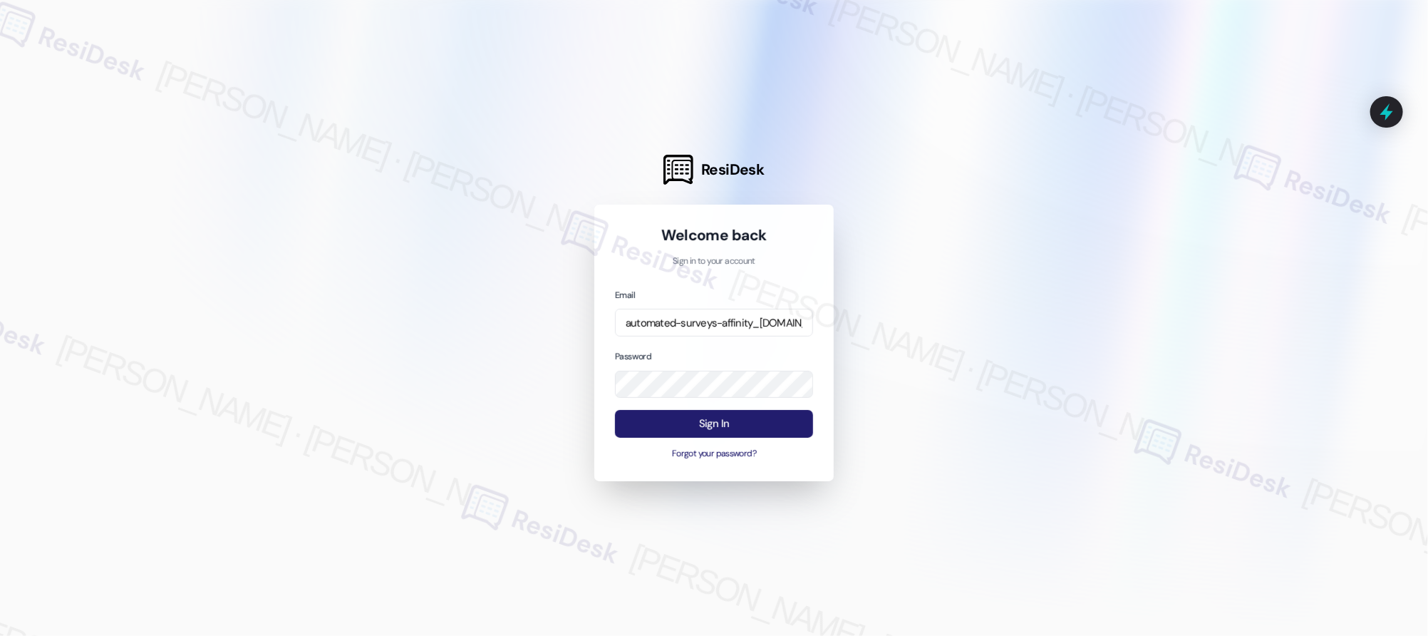
click at [763, 433] on button "Sign In" at bounding box center [714, 424] width 198 height 28
